Goal: Use online tool/utility: Utilize a website feature to perform a specific function

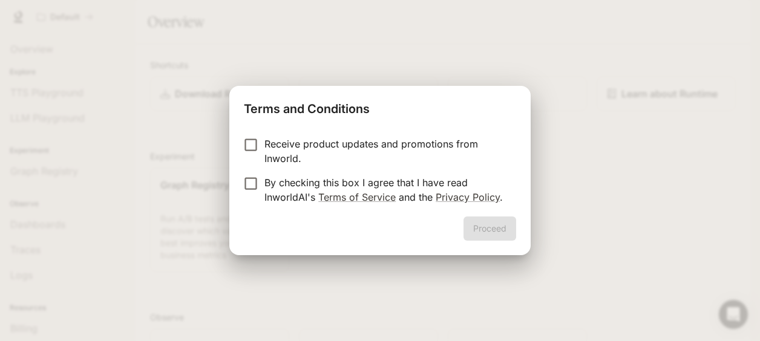
click at [315, 148] on p "Receive product updates and promotions from Inworld." at bounding box center [386, 151] width 242 height 29
click at [280, 148] on p "Receive product updates and promotions from Inworld." at bounding box center [386, 151] width 242 height 29
click at [275, 192] on p "By checking this box I agree that I have read InworldAI's Terms of Service and …" at bounding box center [386, 190] width 242 height 29
click at [479, 225] on button "Proceed" at bounding box center [490, 229] width 53 height 24
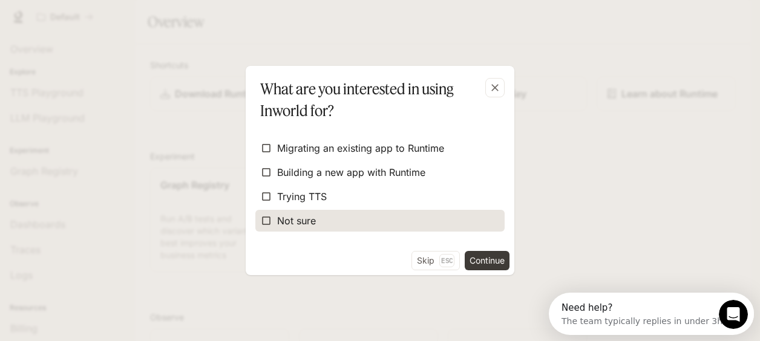
click at [335, 221] on label "Not sure" at bounding box center [379, 221] width 249 height 22
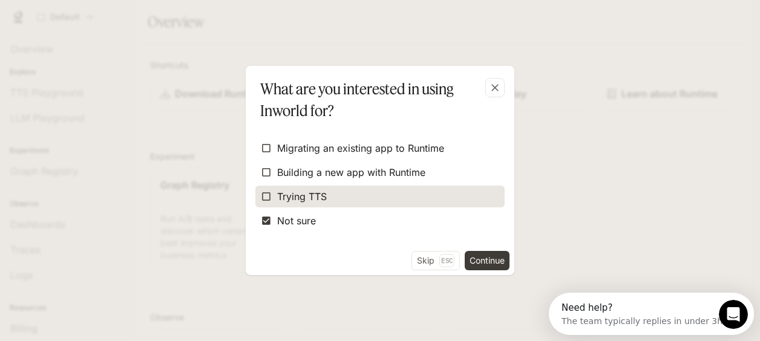
click at [362, 206] on label "Trying TTS" at bounding box center [379, 197] width 249 height 22
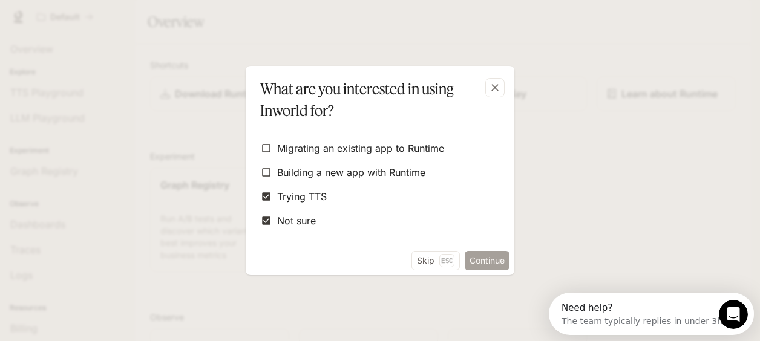
click at [498, 254] on button "Continue" at bounding box center [487, 260] width 45 height 19
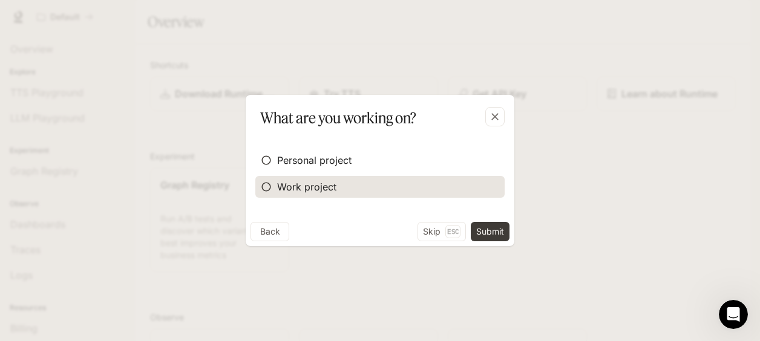
click at [330, 180] on span "Work project" at bounding box center [306, 187] width 59 height 15
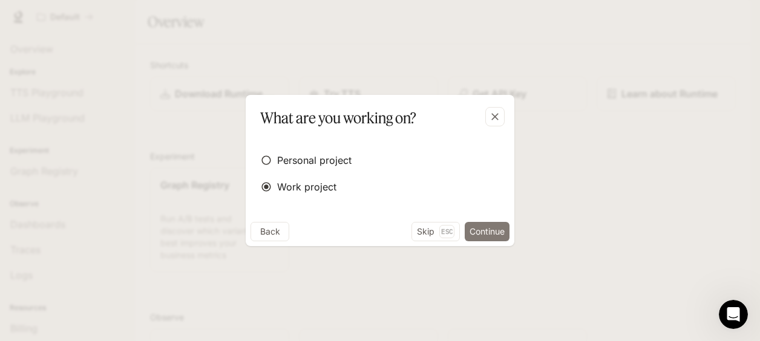
click at [495, 222] on button "Continue" at bounding box center [487, 231] width 45 height 19
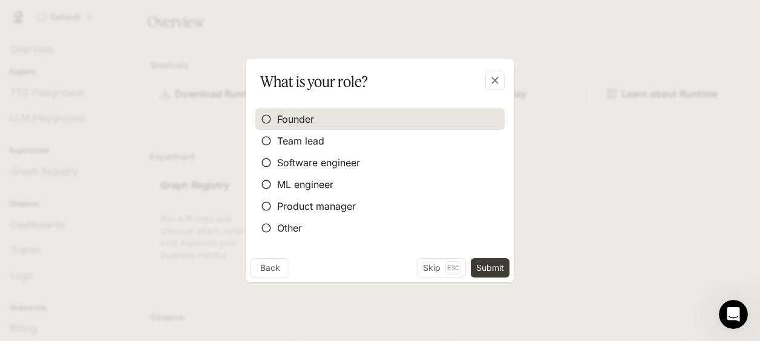
click at [484, 113] on label "Founder" at bounding box center [379, 119] width 249 height 22
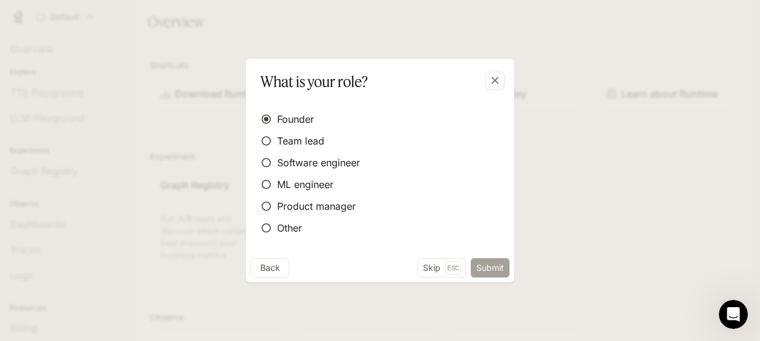
click at [496, 260] on button "Submit" at bounding box center [490, 267] width 39 height 19
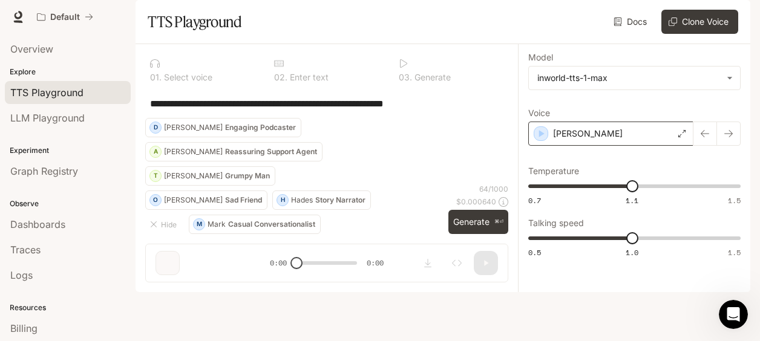
click at [661, 146] on div "[PERSON_NAME]" at bounding box center [610, 134] width 165 height 24
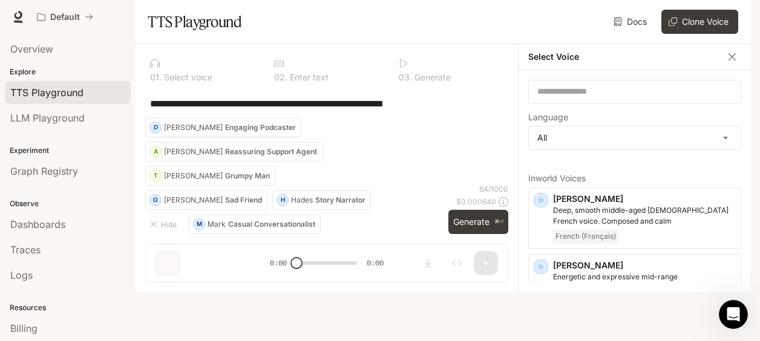
click at [661, 169] on body "**********" at bounding box center [380, 170] width 760 height 341
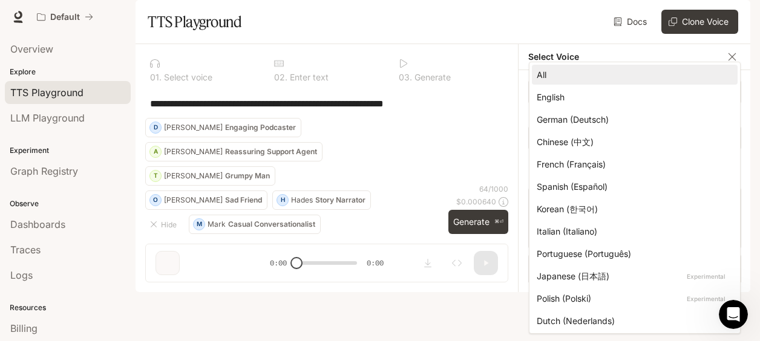
click at [661, 169] on div "French (Français)" at bounding box center [632, 164] width 191 height 13
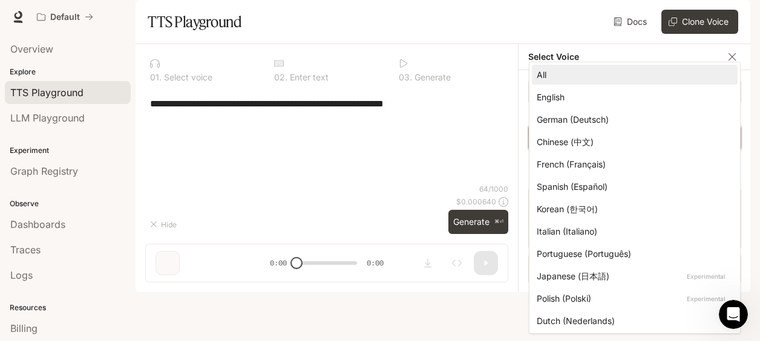
type input "*****"
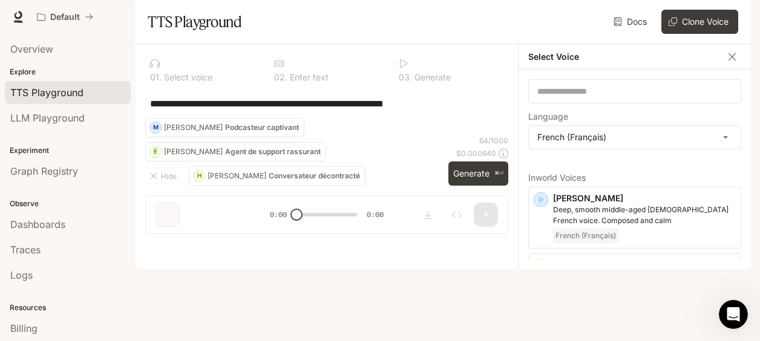
drag, startPoint x: 457, startPoint y: 137, endPoint x: 33, endPoint y: 135, distance: 424.4
click at [136, 135] on main "**********" at bounding box center [443, 134] width 615 height 269
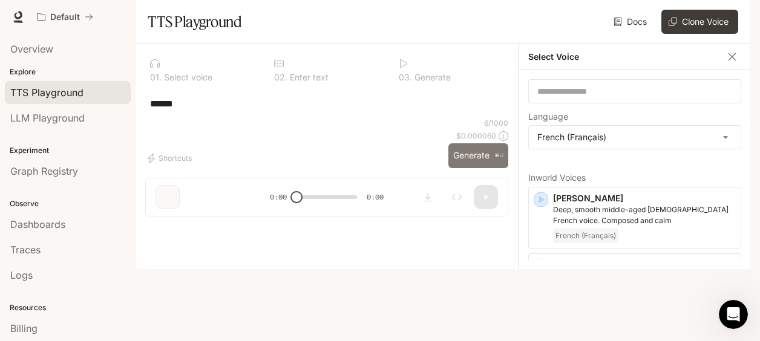
type textarea "******"
click at [473, 168] on button "Generate ⌘⏎" at bounding box center [479, 155] width 60 height 25
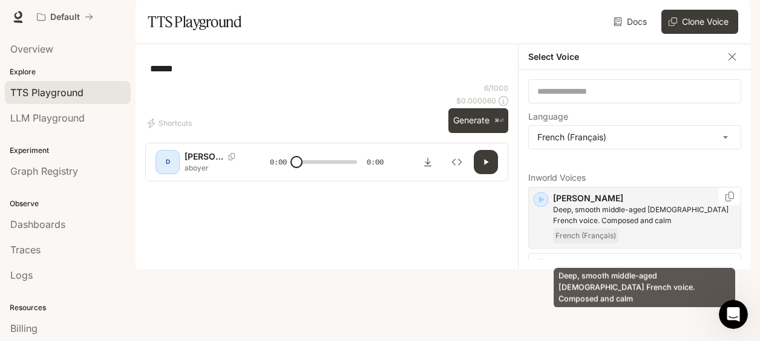
click at [579, 226] on p "Deep, smooth middle-aged [DEMOGRAPHIC_DATA] French voice. Composed and calm" at bounding box center [644, 216] width 183 height 22
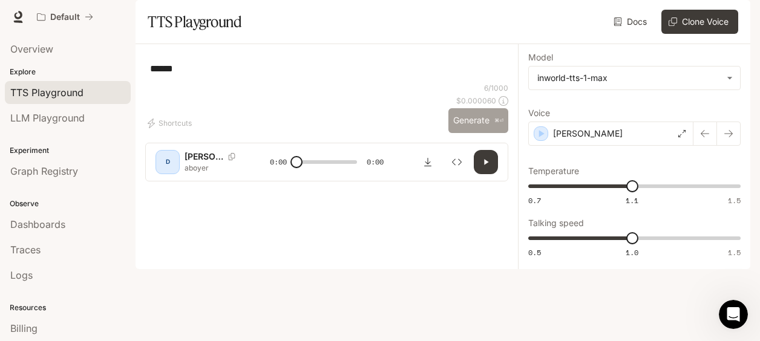
click at [473, 133] on button "Generate ⌘⏎" at bounding box center [479, 120] width 60 height 25
click at [486, 165] on icon "button" at bounding box center [486, 161] width 4 height 5
click at [476, 133] on button "Generate ⌘⏎" at bounding box center [479, 120] width 60 height 25
type input "*"
drag, startPoint x: 204, startPoint y: 100, endPoint x: 103, endPoint y: 100, distance: 101.1
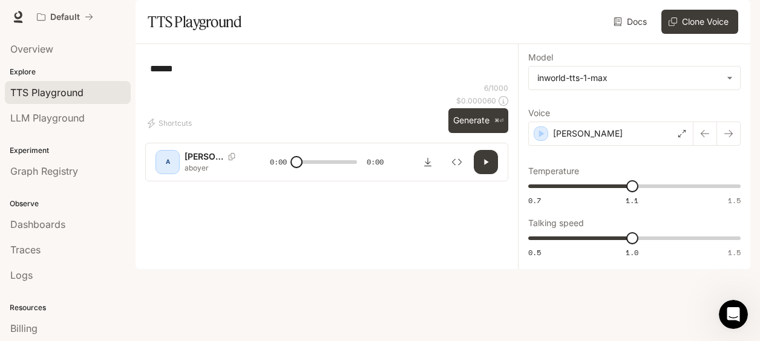
click at [136, 100] on main "**********" at bounding box center [443, 134] width 615 height 269
type textarea "*******"
click at [487, 174] on button "button" at bounding box center [486, 162] width 24 height 24
click at [480, 133] on button "Generate ⌘⏎" at bounding box center [479, 120] width 60 height 25
click at [482, 167] on icon "button" at bounding box center [486, 162] width 10 height 10
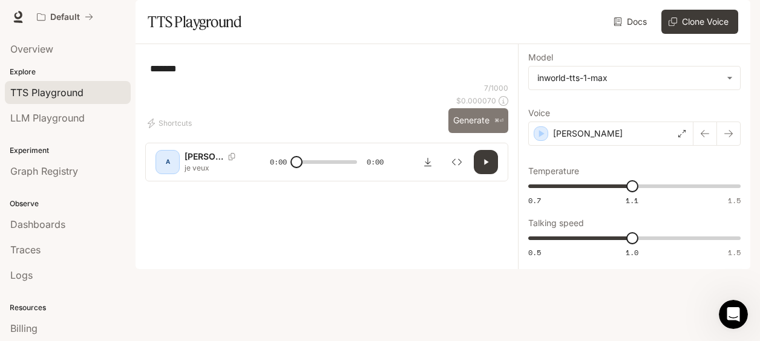
click at [479, 133] on button "Generate ⌘⏎" at bounding box center [479, 120] width 60 height 25
click at [486, 167] on icon "button" at bounding box center [486, 162] width 10 height 10
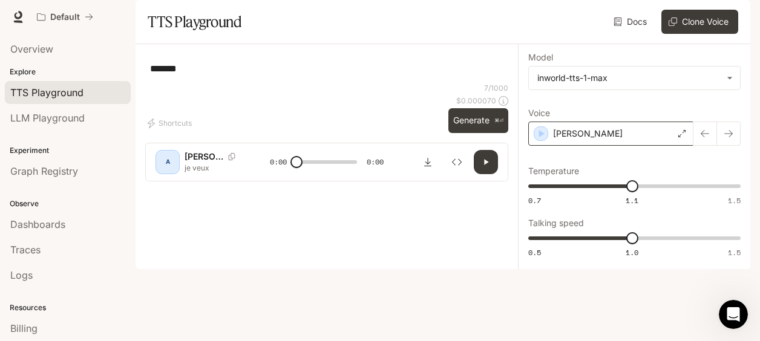
click at [588, 146] on div "[PERSON_NAME]" at bounding box center [610, 134] width 165 height 24
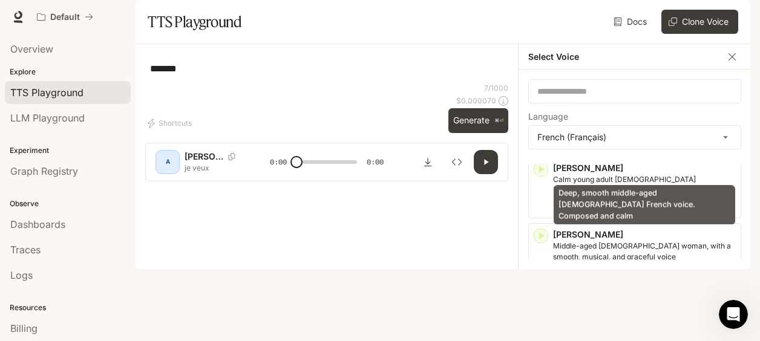
scroll to position [100, 0]
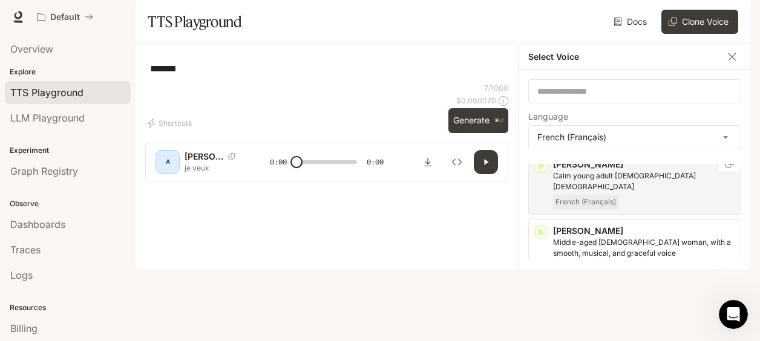
click at [617, 209] on div "[PERSON_NAME] young adult [DEMOGRAPHIC_DATA] [DEMOGRAPHIC_DATA] French (Françai…" at bounding box center [644, 184] width 183 height 51
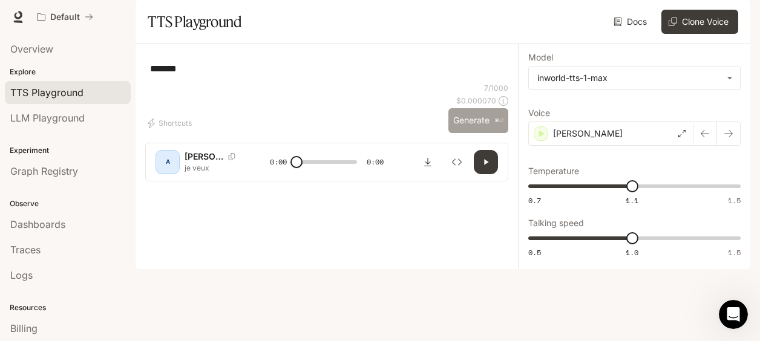
click at [452, 133] on button "Generate ⌘⏎" at bounding box center [479, 120] width 60 height 25
click at [583, 118] on body "**********" at bounding box center [380, 170] width 760 height 341
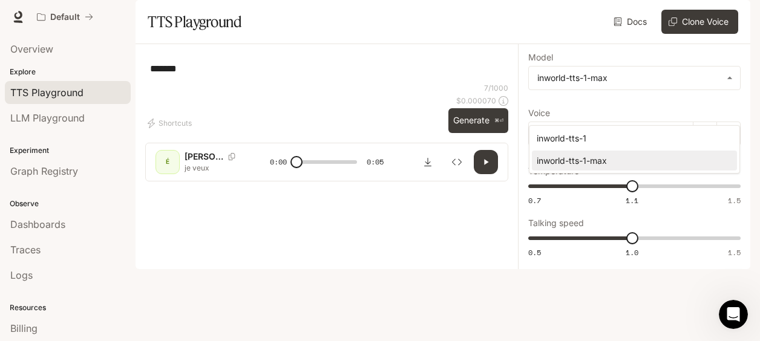
click at [582, 83] on div at bounding box center [380, 170] width 760 height 341
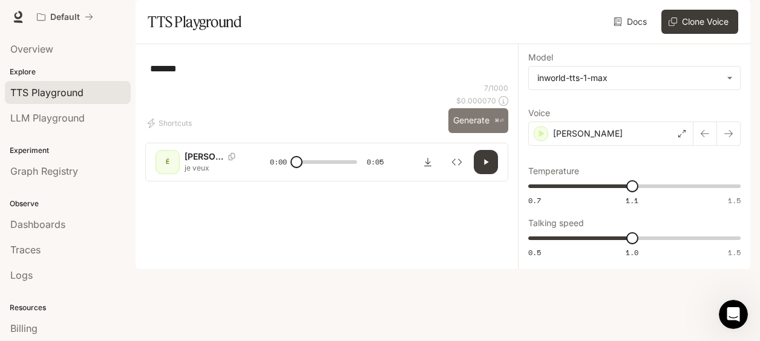
click at [459, 133] on button "Generate ⌘⏎" at bounding box center [479, 120] width 60 height 25
type input "*"
type input "***"
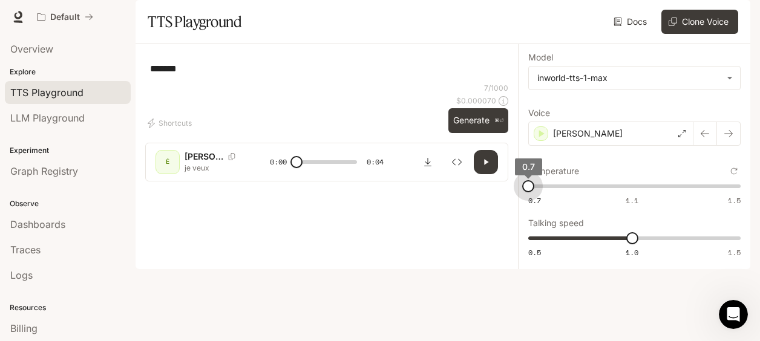
drag, startPoint x: 630, startPoint y: 216, endPoint x: 488, endPoint y: 216, distance: 142.3
click at [488, 216] on div "**********" at bounding box center [443, 156] width 615 height 225
click at [481, 133] on button "Generate ⌘⏎" at bounding box center [479, 120] width 60 height 25
type input "*"
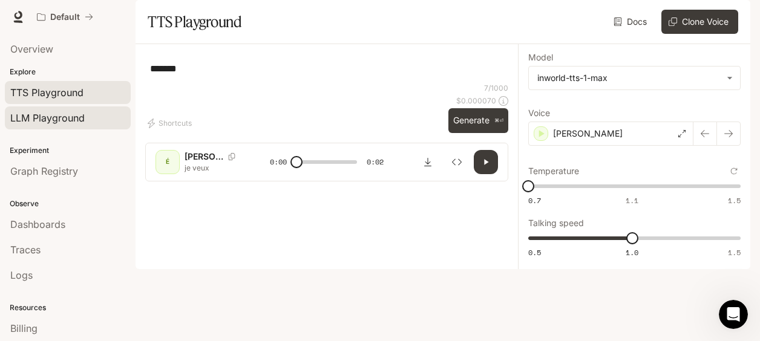
click at [62, 113] on span "LLM Playground" at bounding box center [47, 118] width 74 height 15
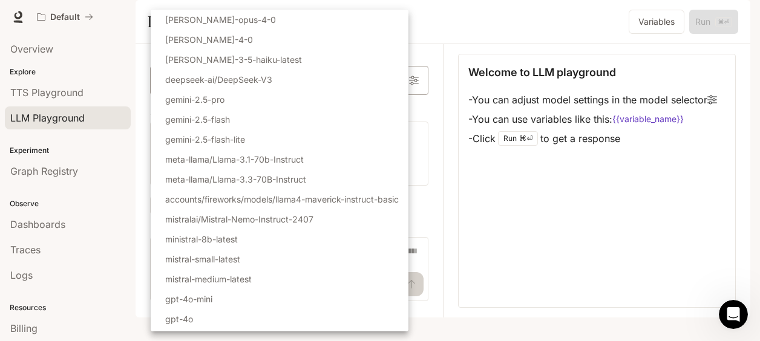
click at [206, 118] on body "Skip to main content Default Runtime Runtime Documentation Documentation Portal…" at bounding box center [380, 170] width 760 height 341
click at [113, 99] on div at bounding box center [380, 170] width 760 height 341
click at [192, 116] on body "Skip to main content Default Runtime Runtime Documentation Documentation Portal…" at bounding box center [380, 170] width 760 height 341
click at [494, 39] on div at bounding box center [380, 170] width 760 height 341
